Goal: Task Accomplishment & Management: Manage account settings

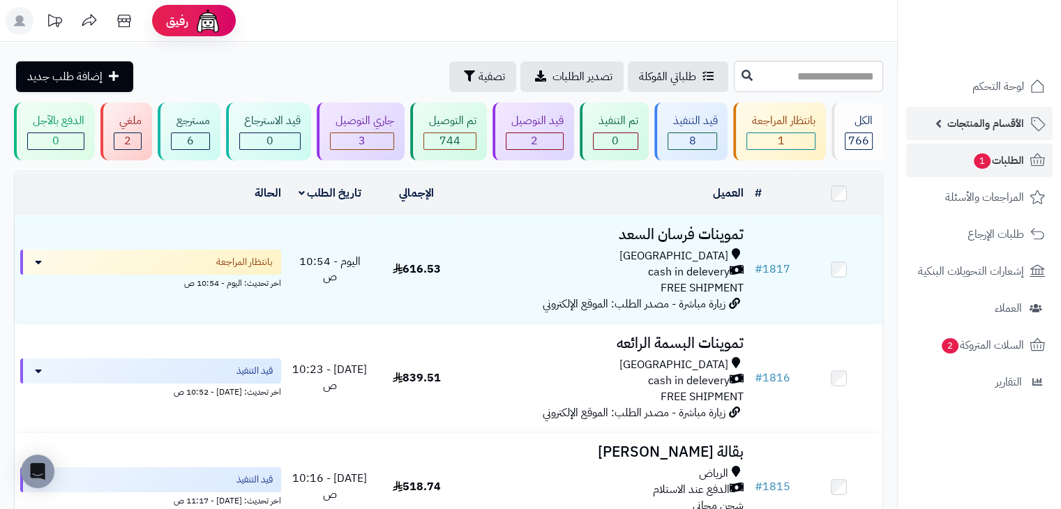
click at [964, 122] on span "الأقسام والمنتجات" at bounding box center [986, 124] width 77 height 20
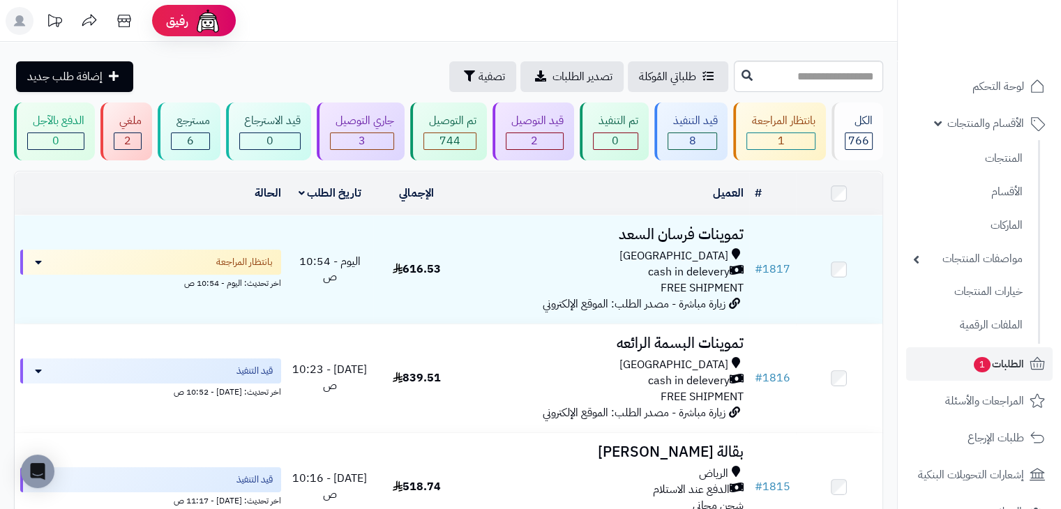
click at [548, 209] on td "العميل الاجراءات تحديث حالة الطلبات تحضير الطلبات إصدار بوليصة الشحنة للطلب طبا…" at bounding box center [604, 193] width 289 height 43
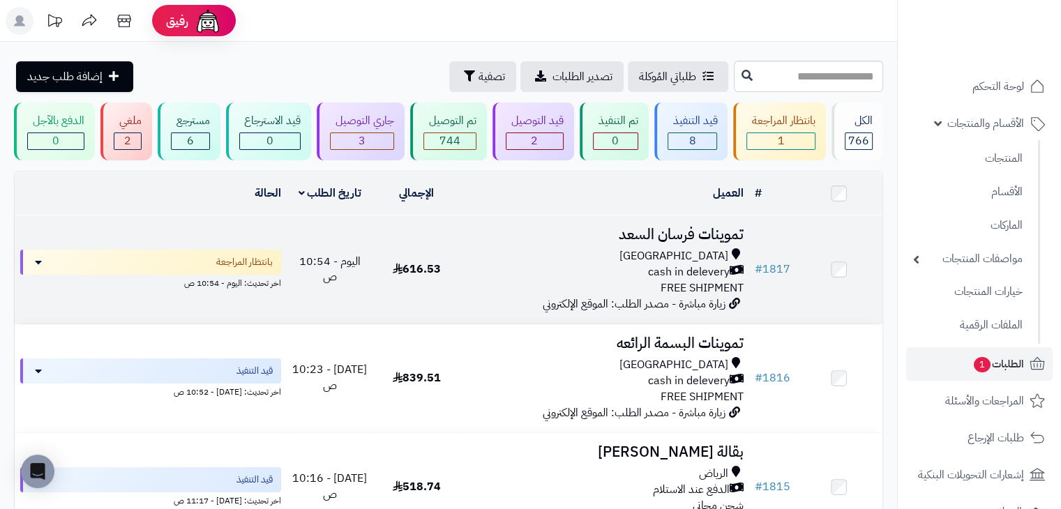
click at [555, 276] on div "cash in delevery" at bounding box center [604, 272] width 278 height 16
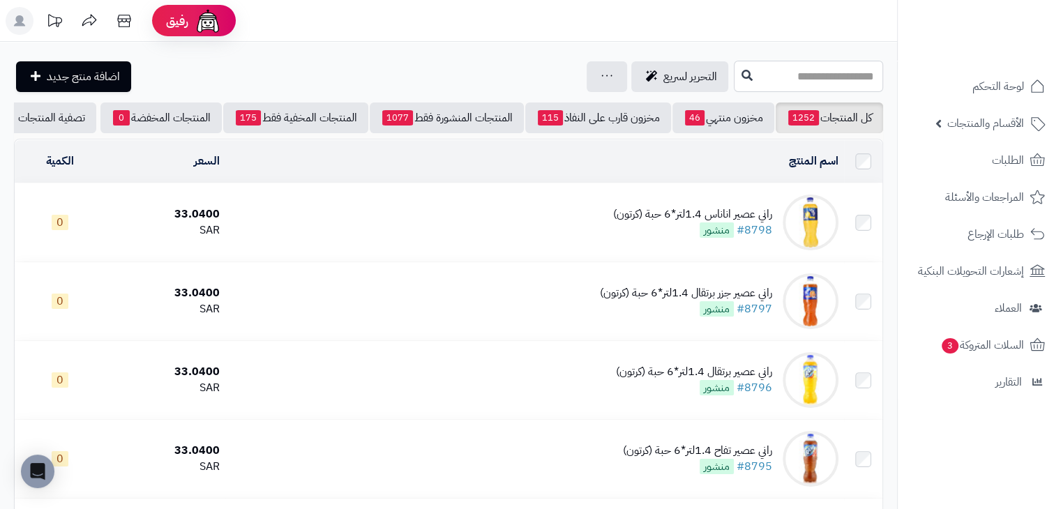
click at [793, 80] on input "text" at bounding box center [808, 76] width 149 height 31
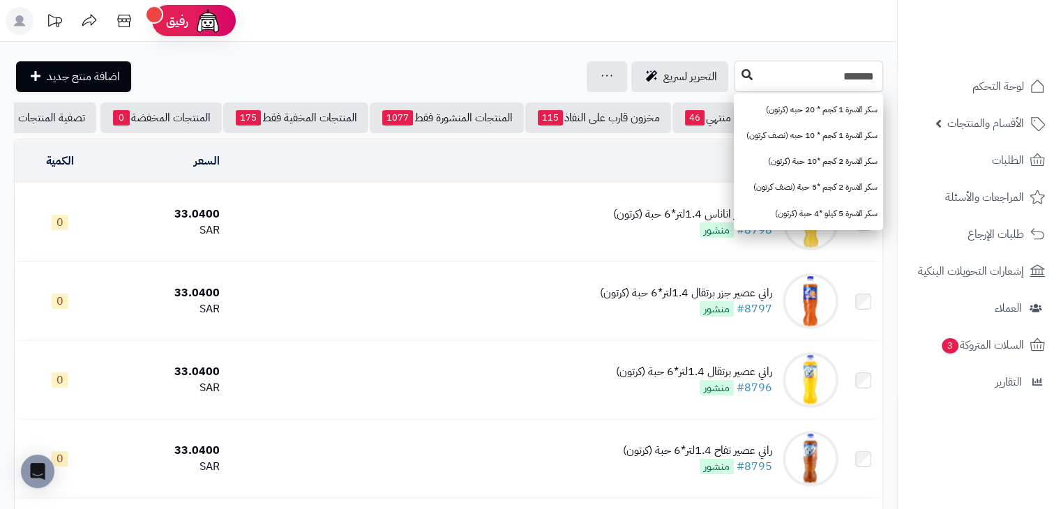
type input "*******"
click at [742, 77] on icon at bounding box center [747, 74] width 11 height 11
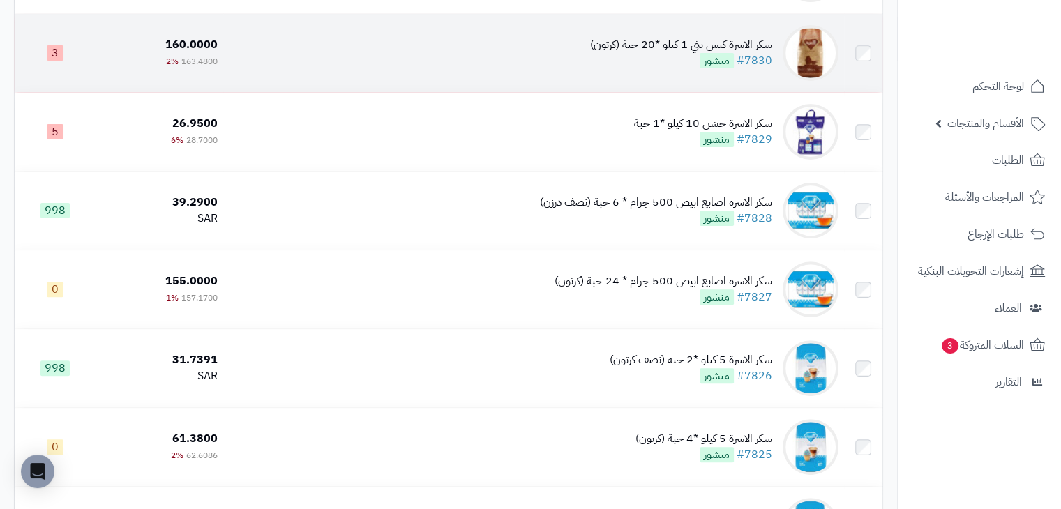
scroll to position [488, 0]
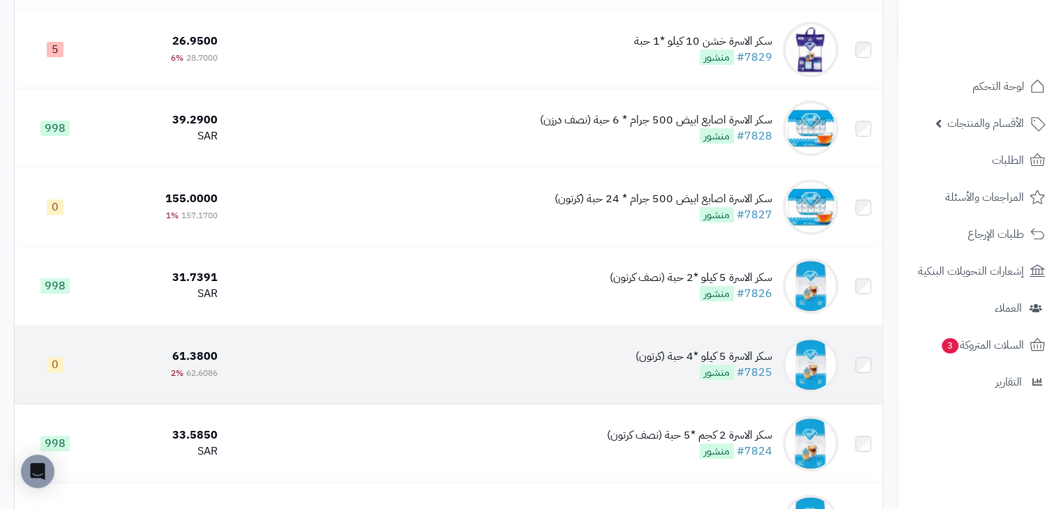
click at [535, 388] on td "سكر الاسرة 5 كيلو *4 حبة (كرتون) #7825 منشور" at bounding box center [533, 365] width 621 height 78
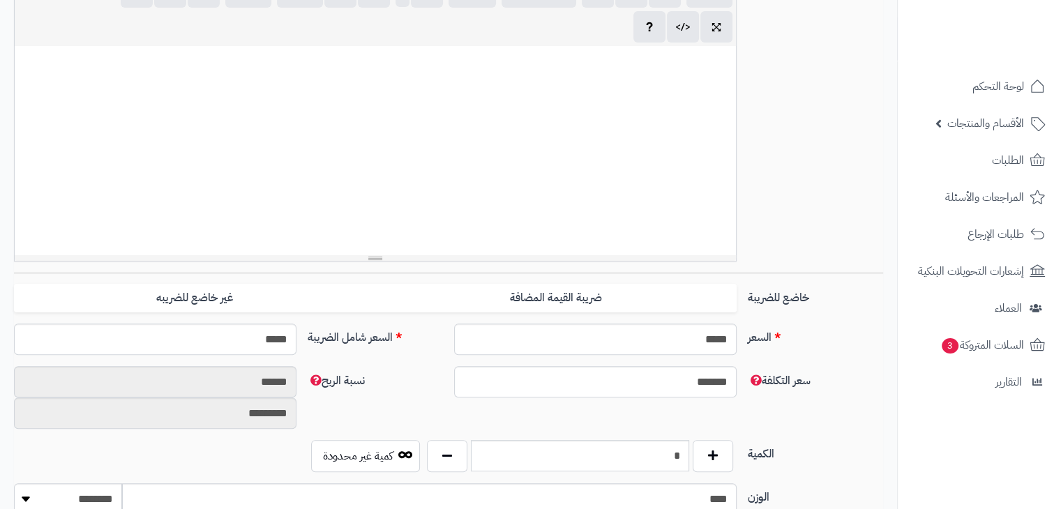
scroll to position [511, 0]
click at [654, 469] on input "*" at bounding box center [580, 455] width 218 height 31
click at [654, 468] on input "*" at bounding box center [580, 455] width 218 height 31
type input "*"
click at [449, 400] on div "سعر التكلفة ******* نسبة الربح ****** *********" at bounding box center [448, 403] width 881 height 74
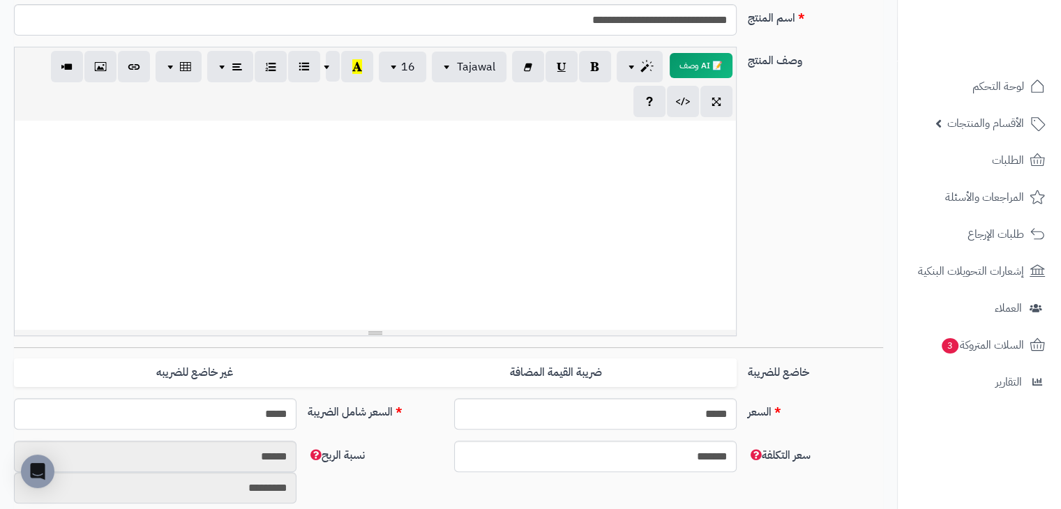
scroll to position [0, 0]
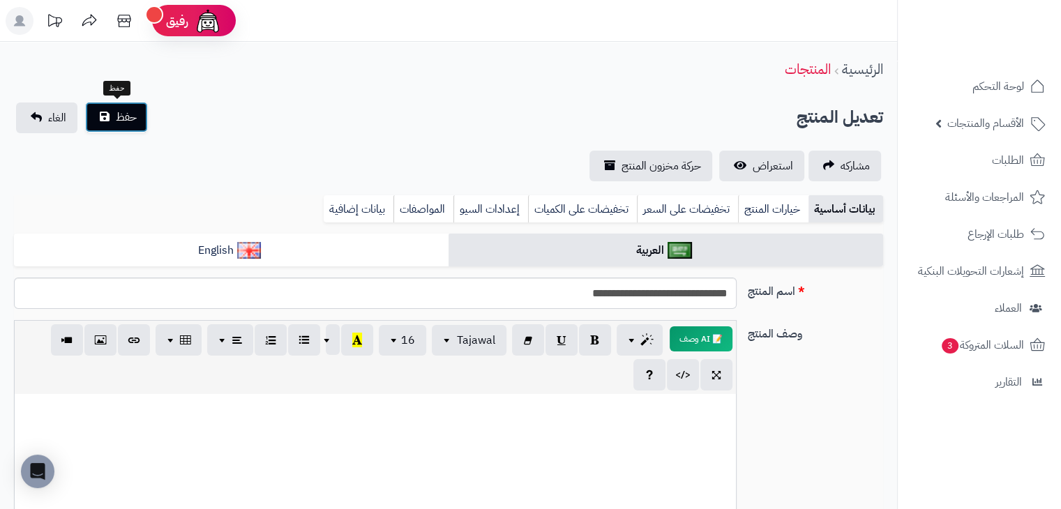
click at [118, 114] on span "حفظ" at bounding box center [126, 117] width 21 height 17
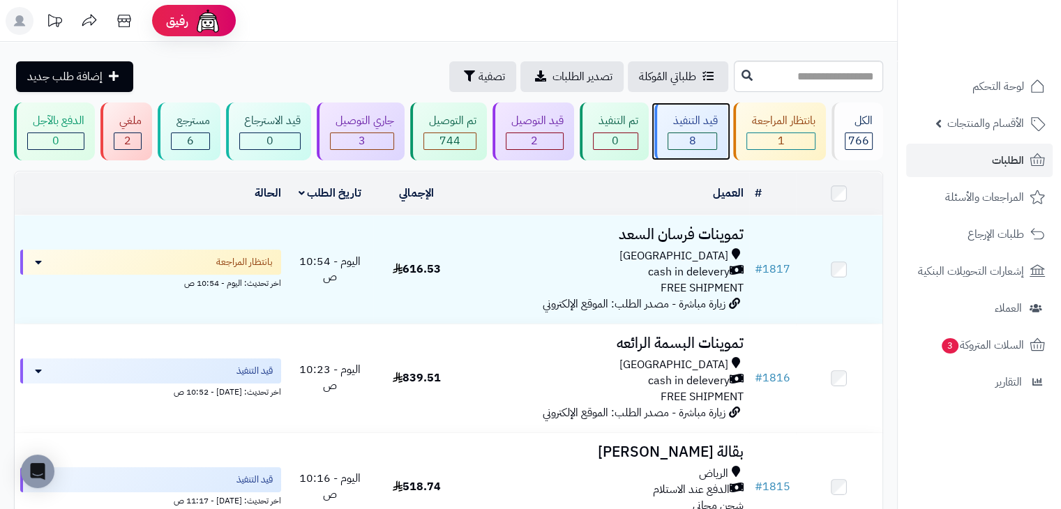
click at [687, 137] on div "8" at bounding box center [692, 141] width 49 height 16
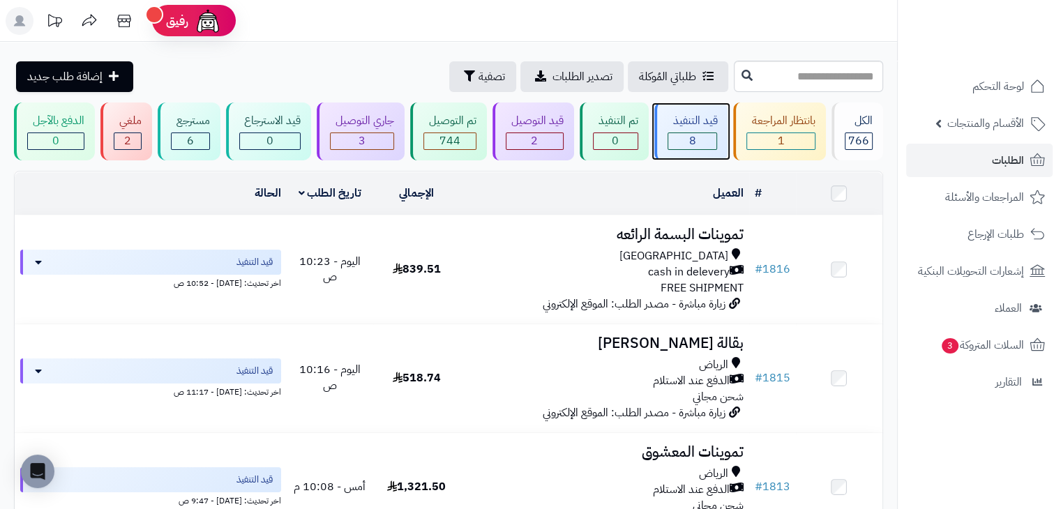
click at [711, 130] on div "قيد التنفيذ 8" at bounding box center [691, 132] width 74 height 58
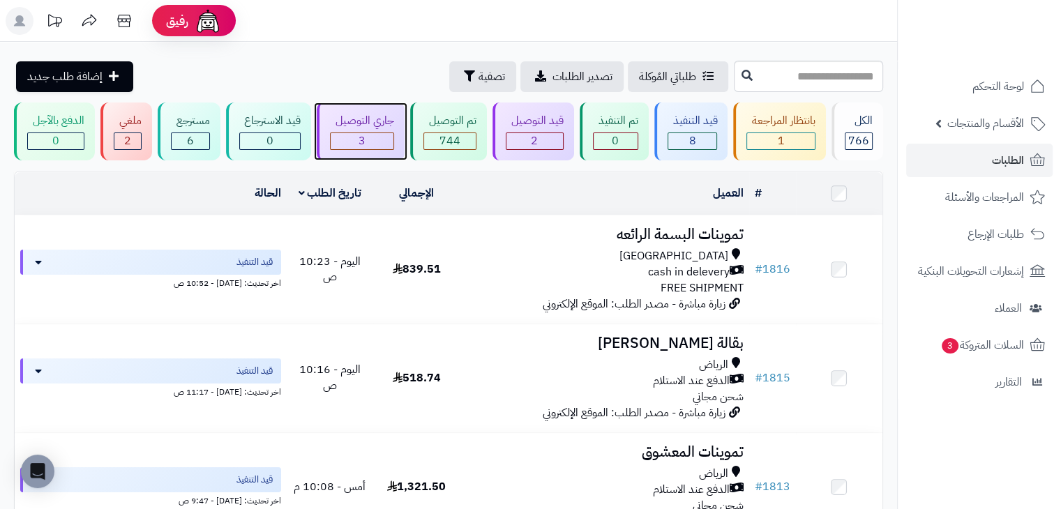
click at [366, 130] on div "جاري التوصيل 3" at bounding box center [361, 132] width 88 height 58
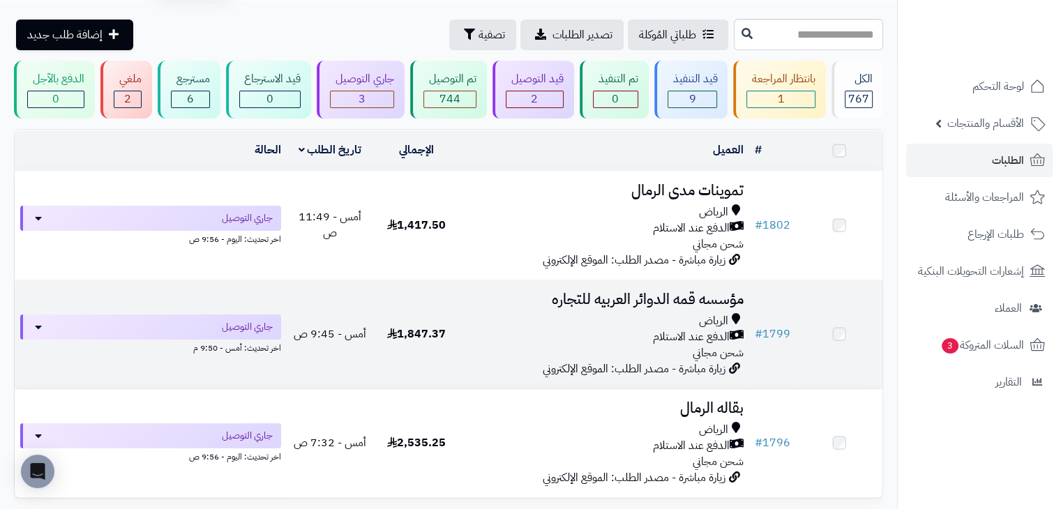
scroll to position [140, 0]
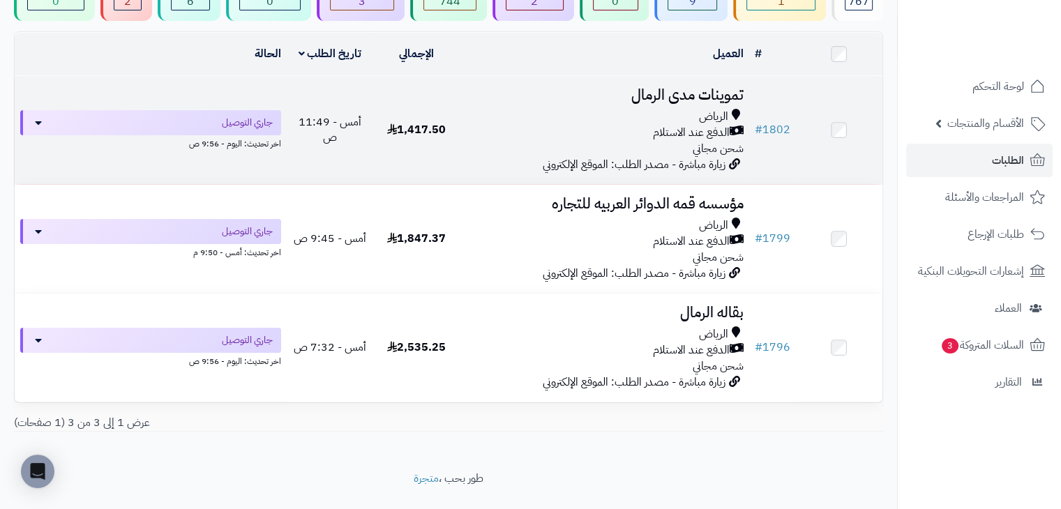
click at [416, 151] on td "1,417.50" at bounding box center [416, 130] width 87 height 108
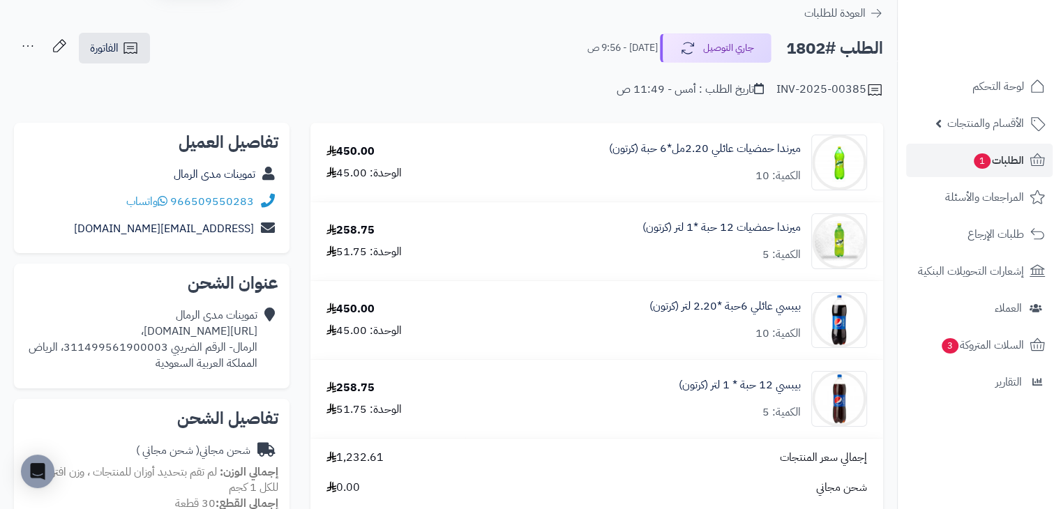
scroll to position [70, 0]
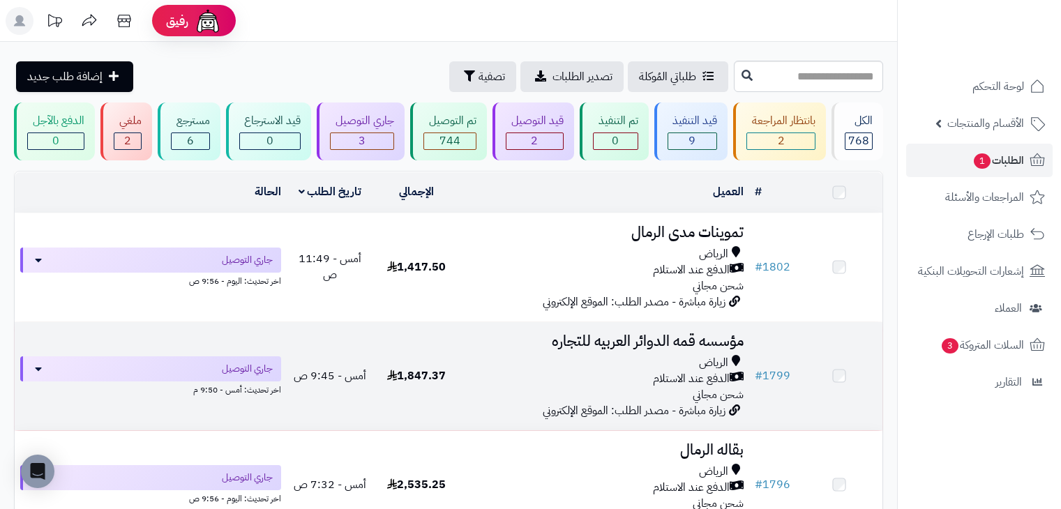
scroll to position [140, 0]
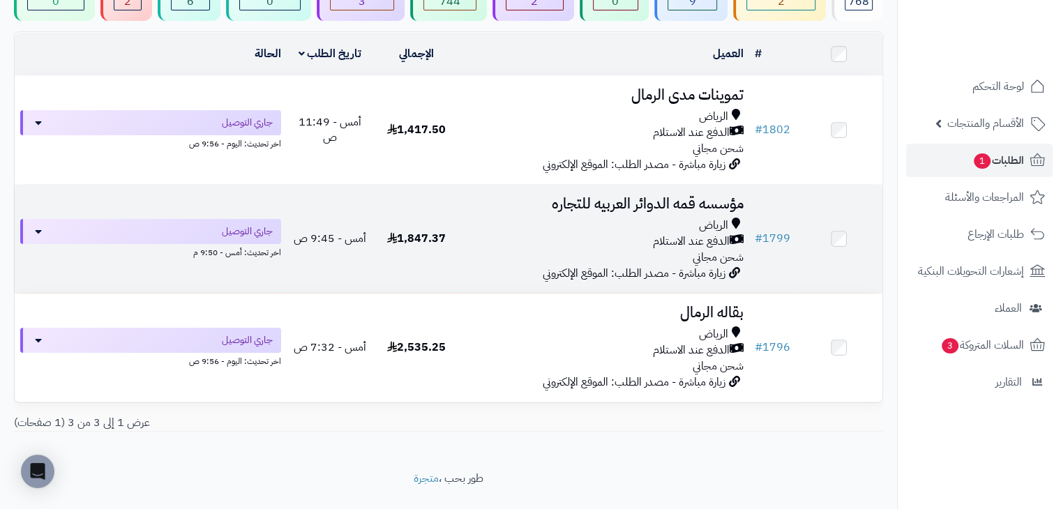
click at [513, 208] on h3 "مؤسسه قمه الدوائر العربيه للتجاره" at bounding box center [604, 204] width 278 height 16
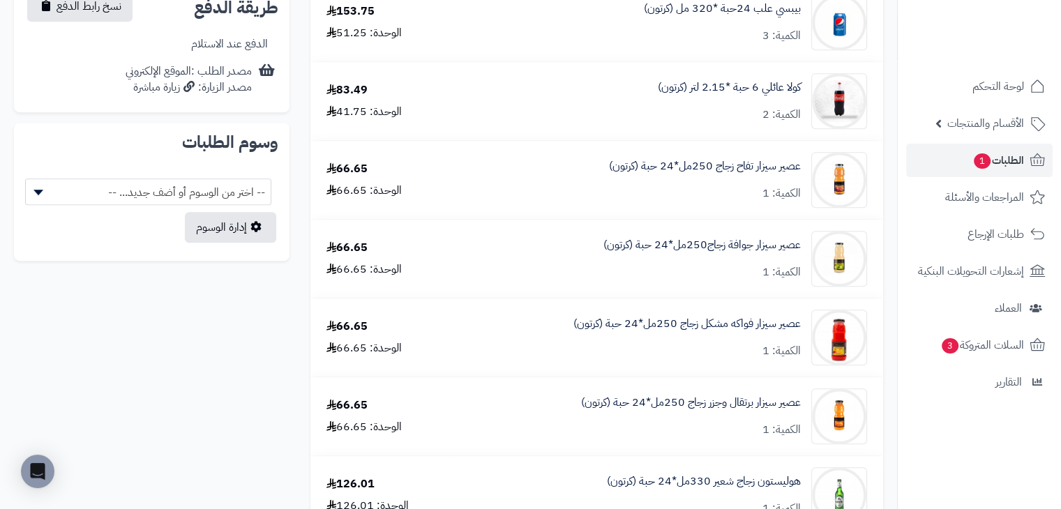
scroll to position [698, 0]
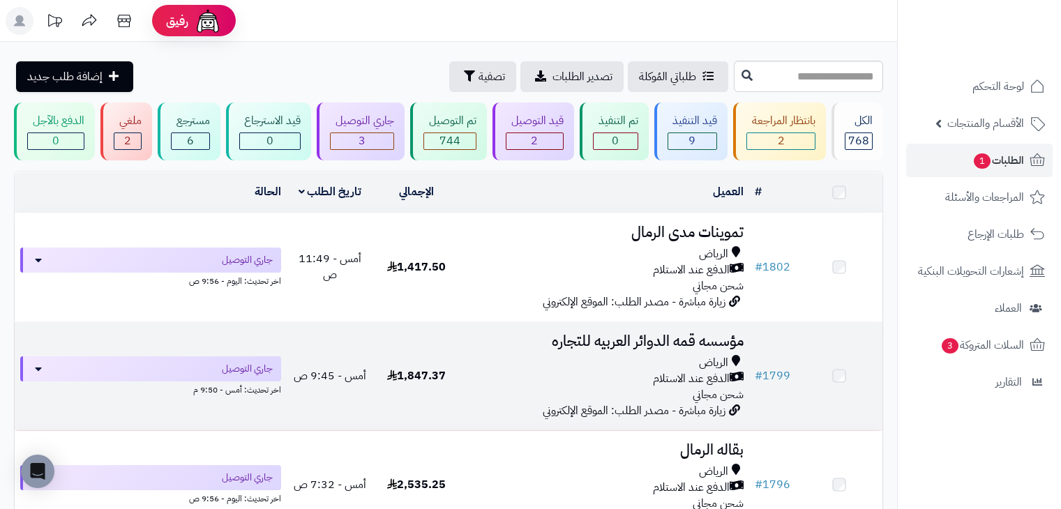
scroll to position [140, 0]
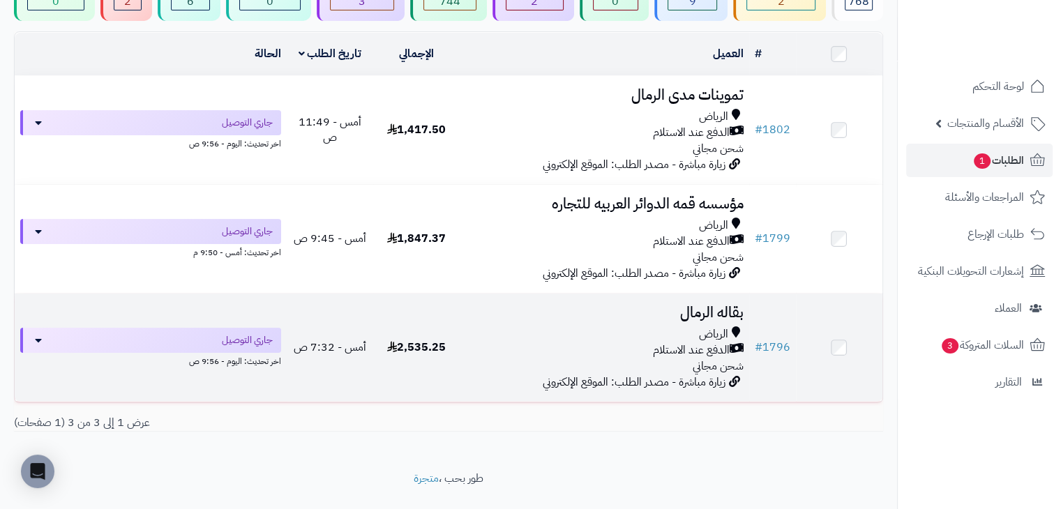
click at [494, 306] on h3 "بقاله الرمال" at bounding box center [604, 313] width 278 height 16
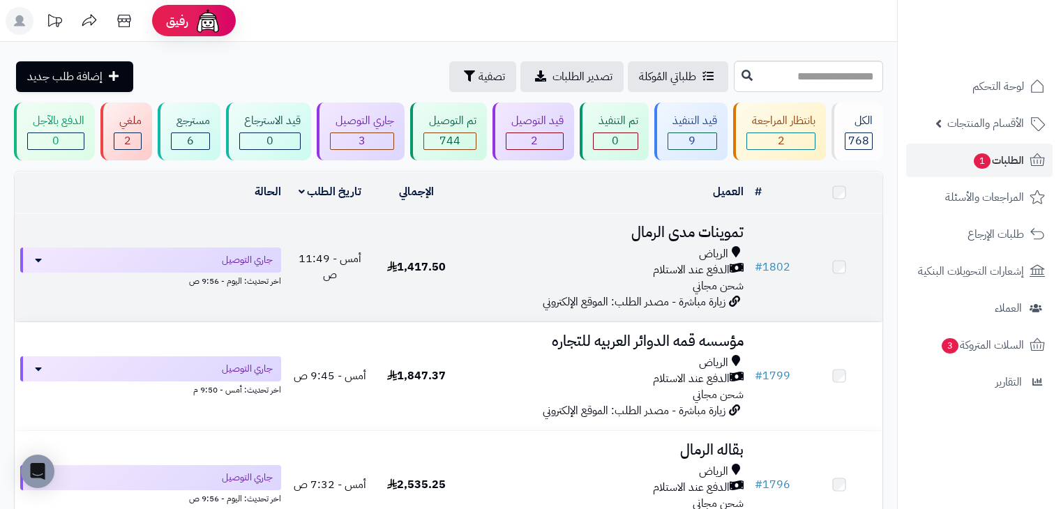
scroll to position [140, 0]
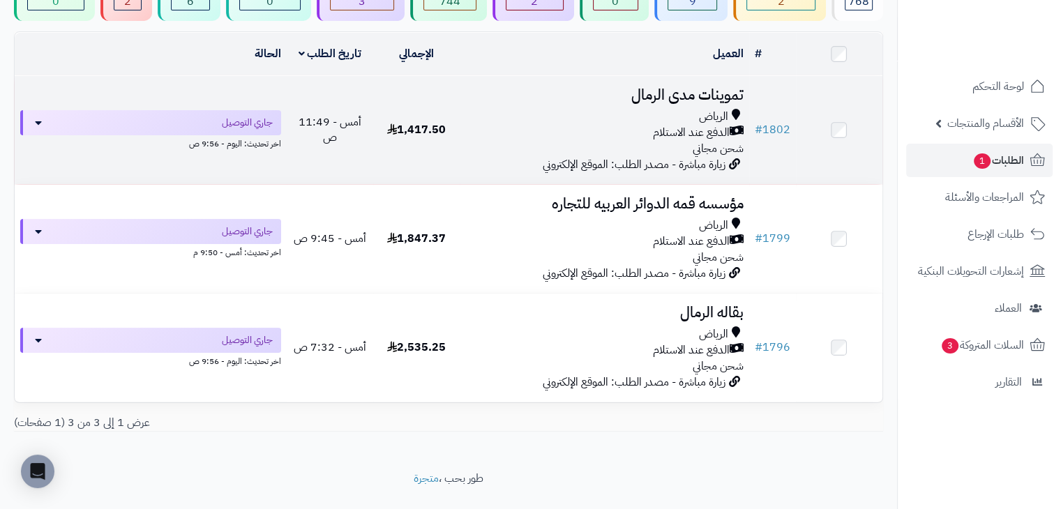
click at [465, 98] on td "تموينات مدى الرمال الرياض الدفع عند الاستلام شحن مجاني زيارة مباشرة - مصدر الطل…" at bounding box center [604, 130] width 289 height 108
click at [481, 145] on div "الرياض الدفع عند الاستلام شحن مجاني" at bounding box center [604, 133] width 278 height 48
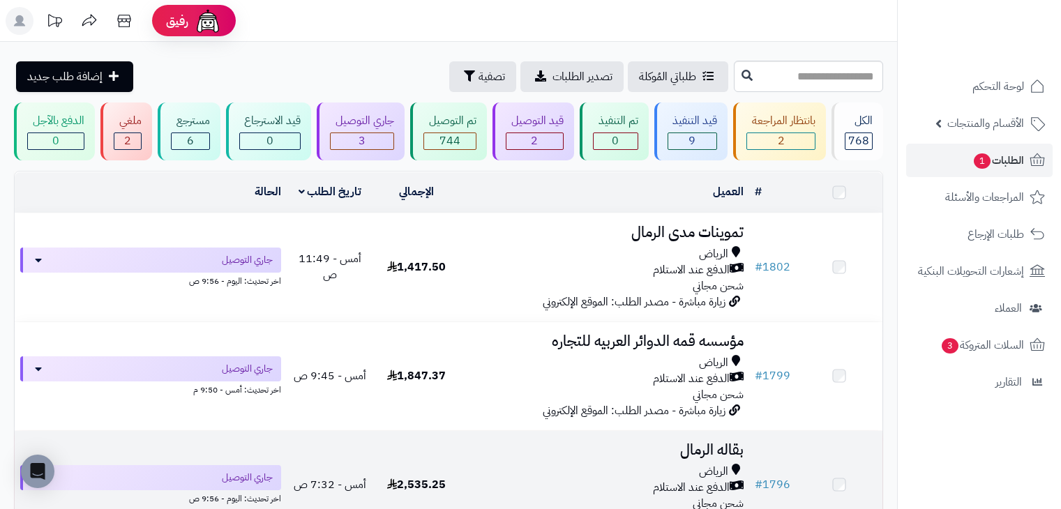
scroll to position [140, 0]
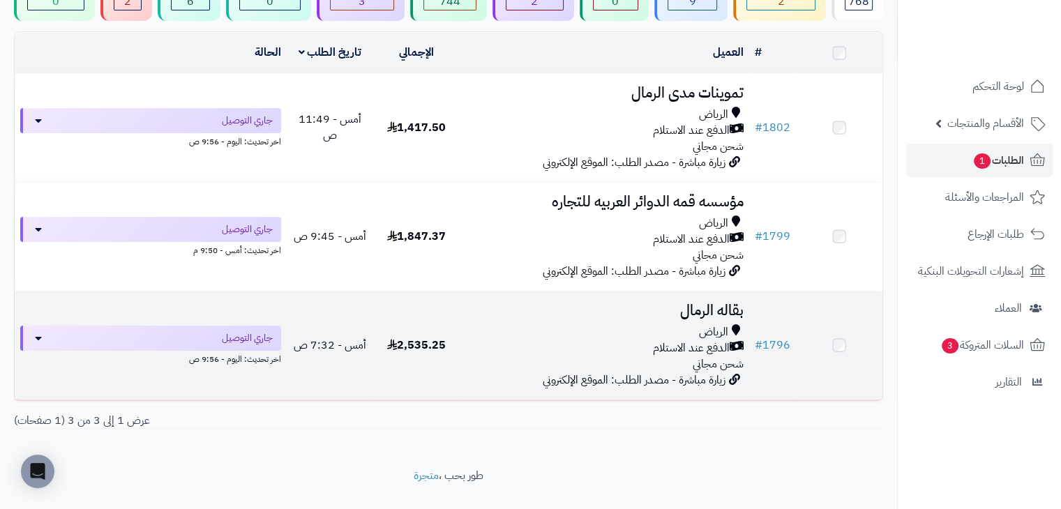
click at [447, 343] on td "2,535.25" at bounding box center [416, 346] width 87 height 108
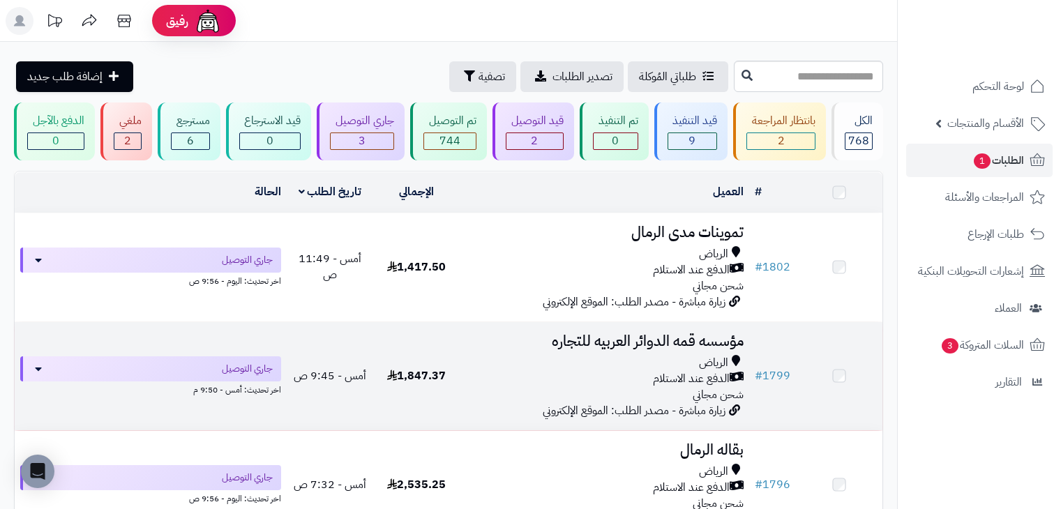
scroll to position [140, 0]
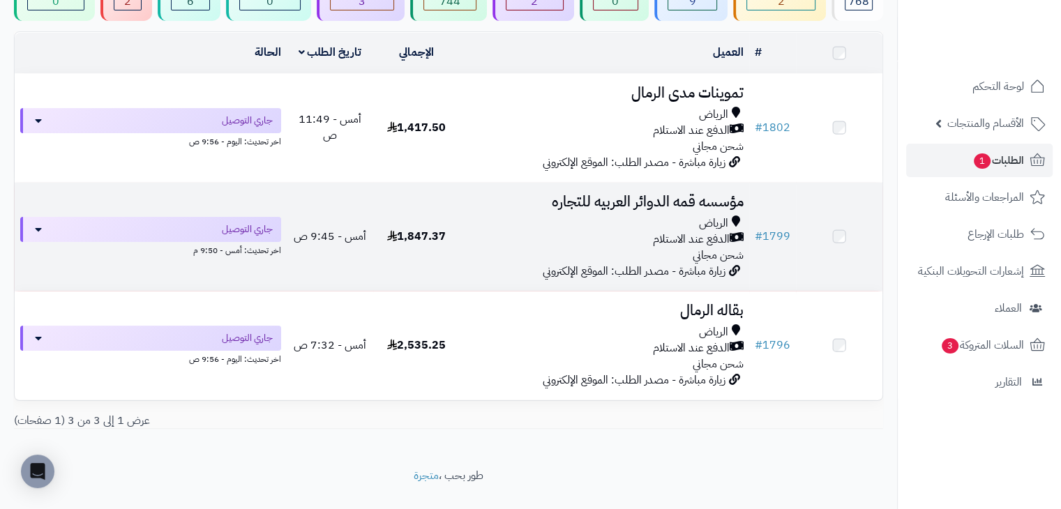
click at [493, 256] on div "الرياض الدفع عند الاستلام شحن مجاني" at bounding box center [604, 240] width 278 height 48
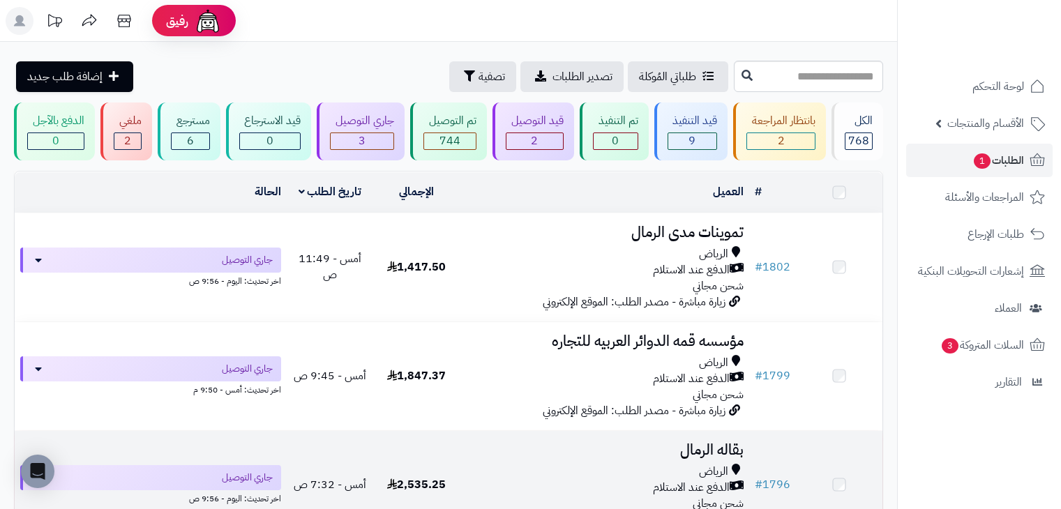
scroll to position [140, 0]
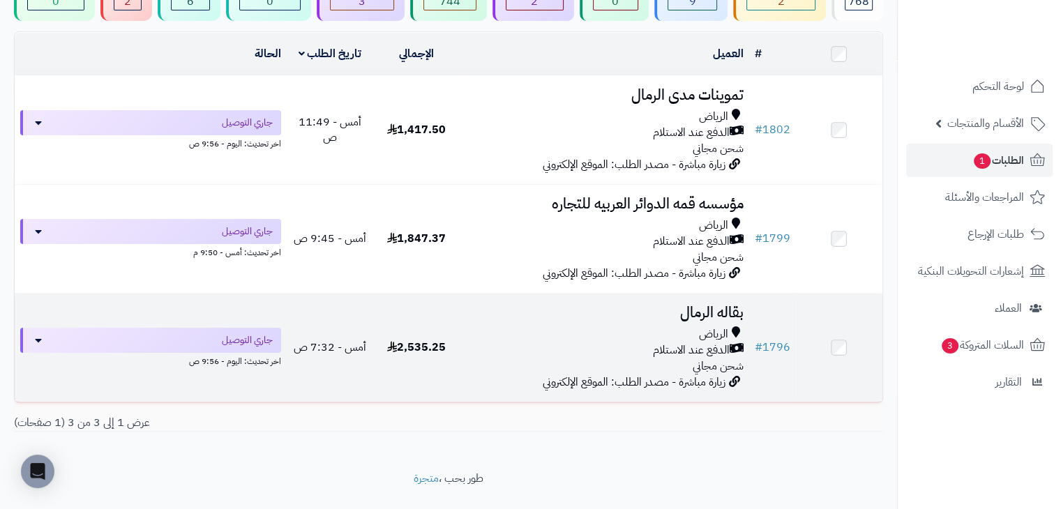
click at [429, 320] on td "2,535.25" at bounding box center [416, 348] width 87 height 108
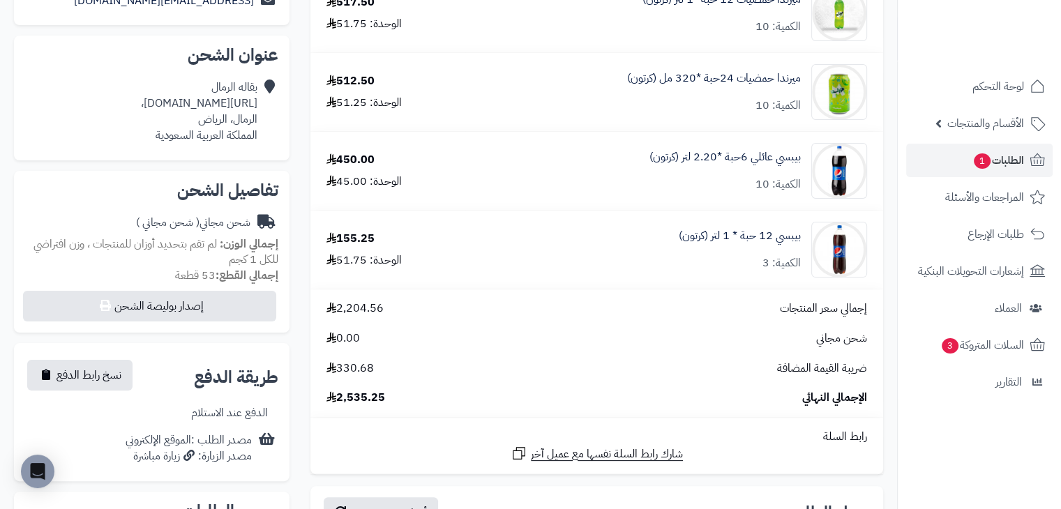
scroll to position [279, 0]
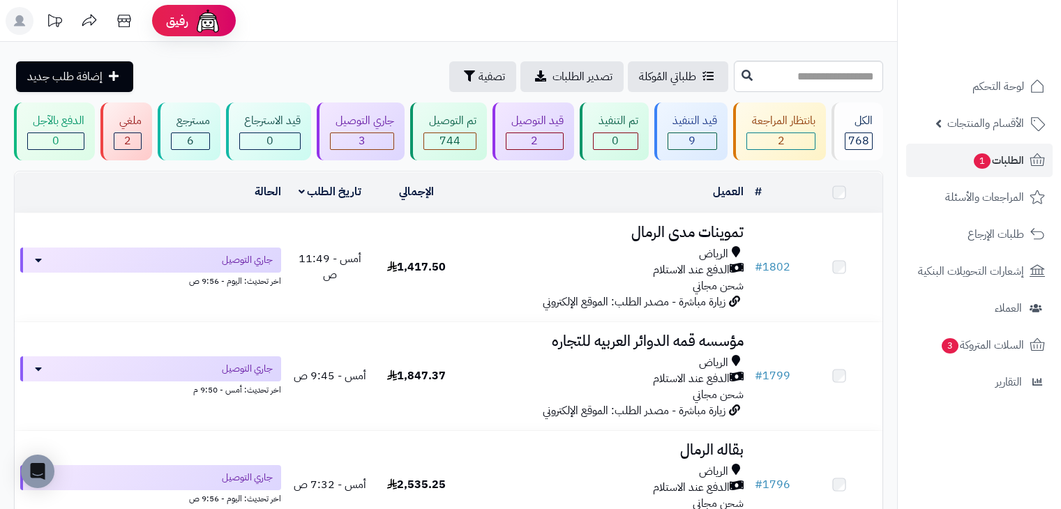
scroll to position [140, 0]
